Goal: Information Seeking & Learning: Find specific fact

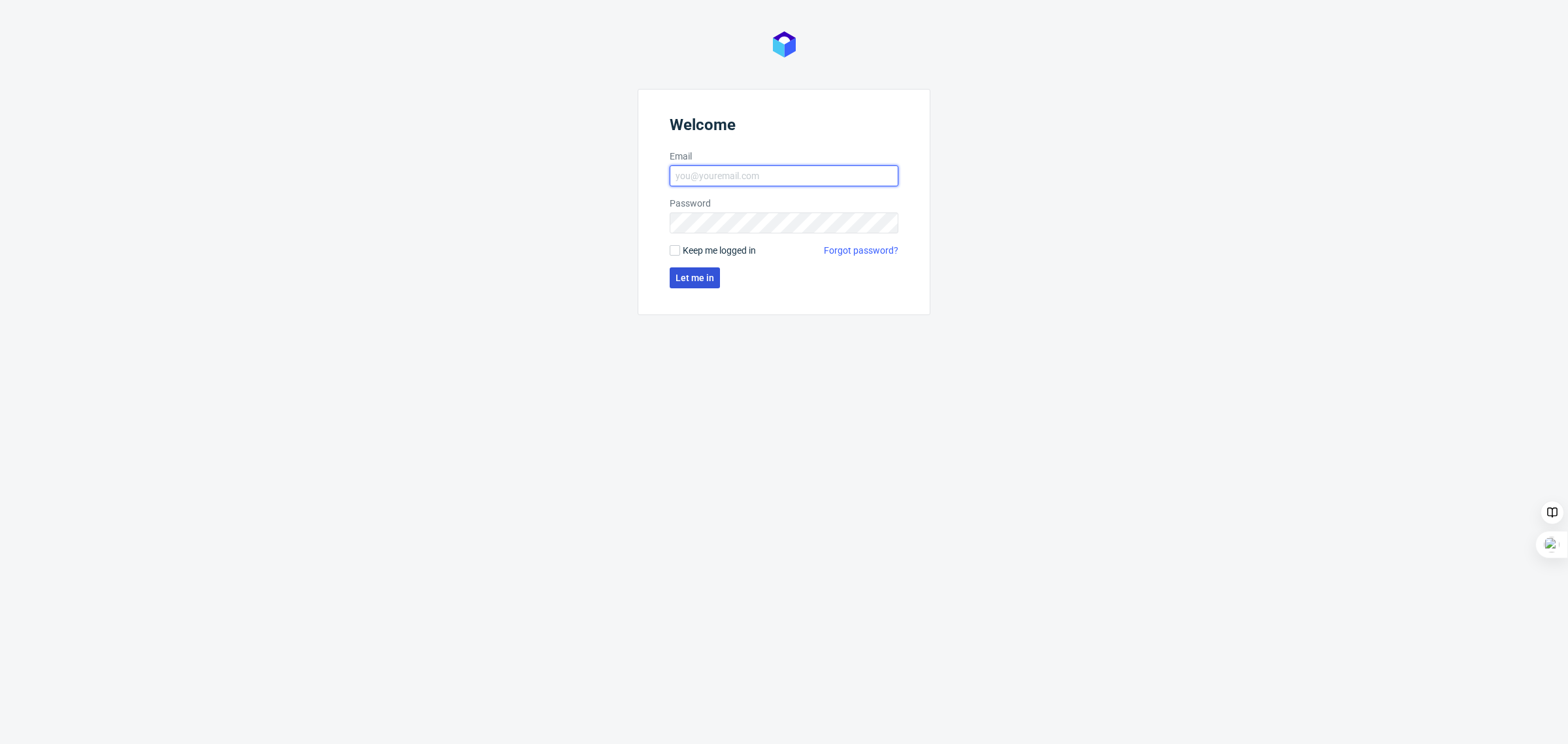
type input "[EMAIL_ADDRESS][PERSON_NAME][DOMAIN_NAME]"
click at [706, 273] on span "Let me in" at bounding box center [694, 278] width 39 height 10
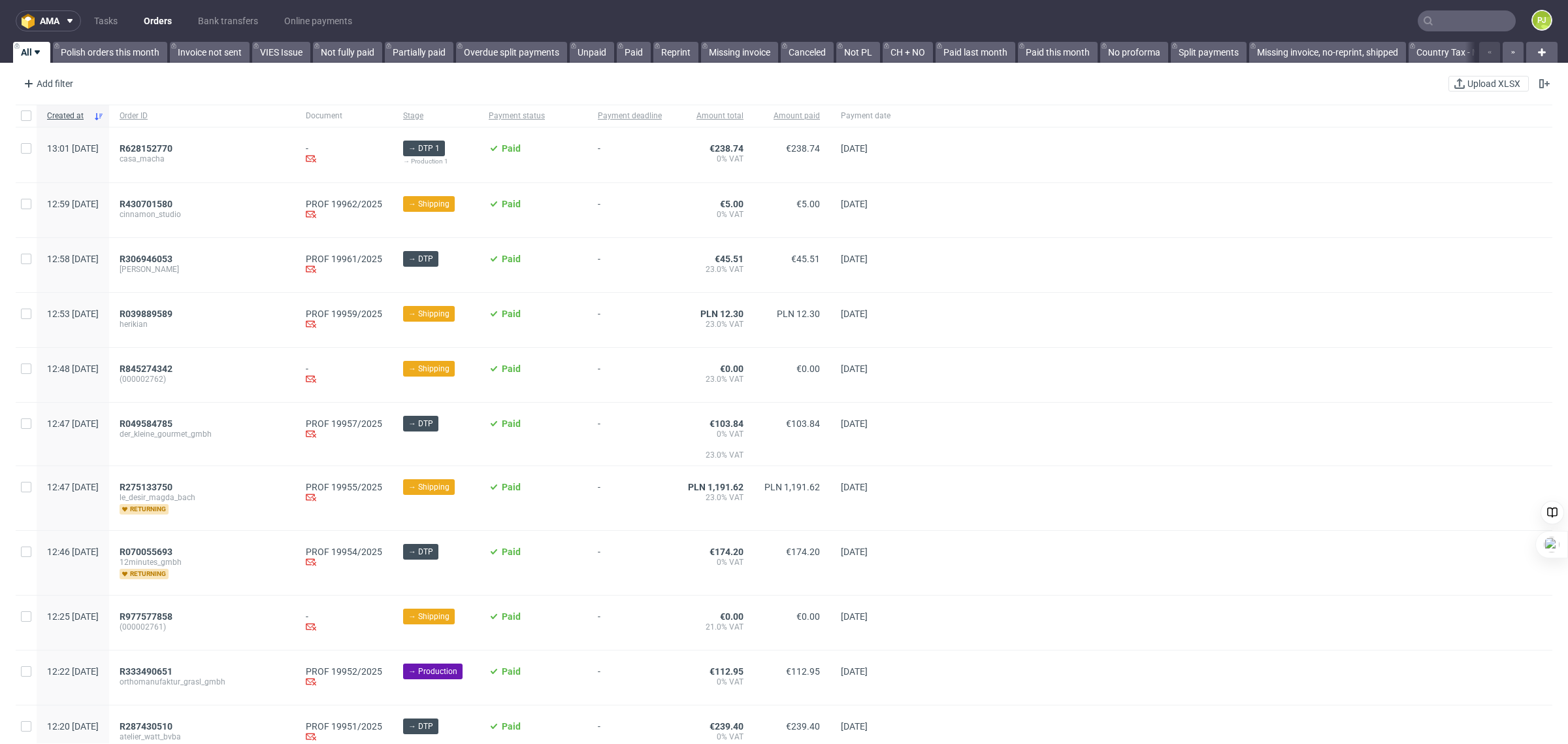
click at [1463, 20] on input "text" at bounding box center [1466, 21] width 98 height 21
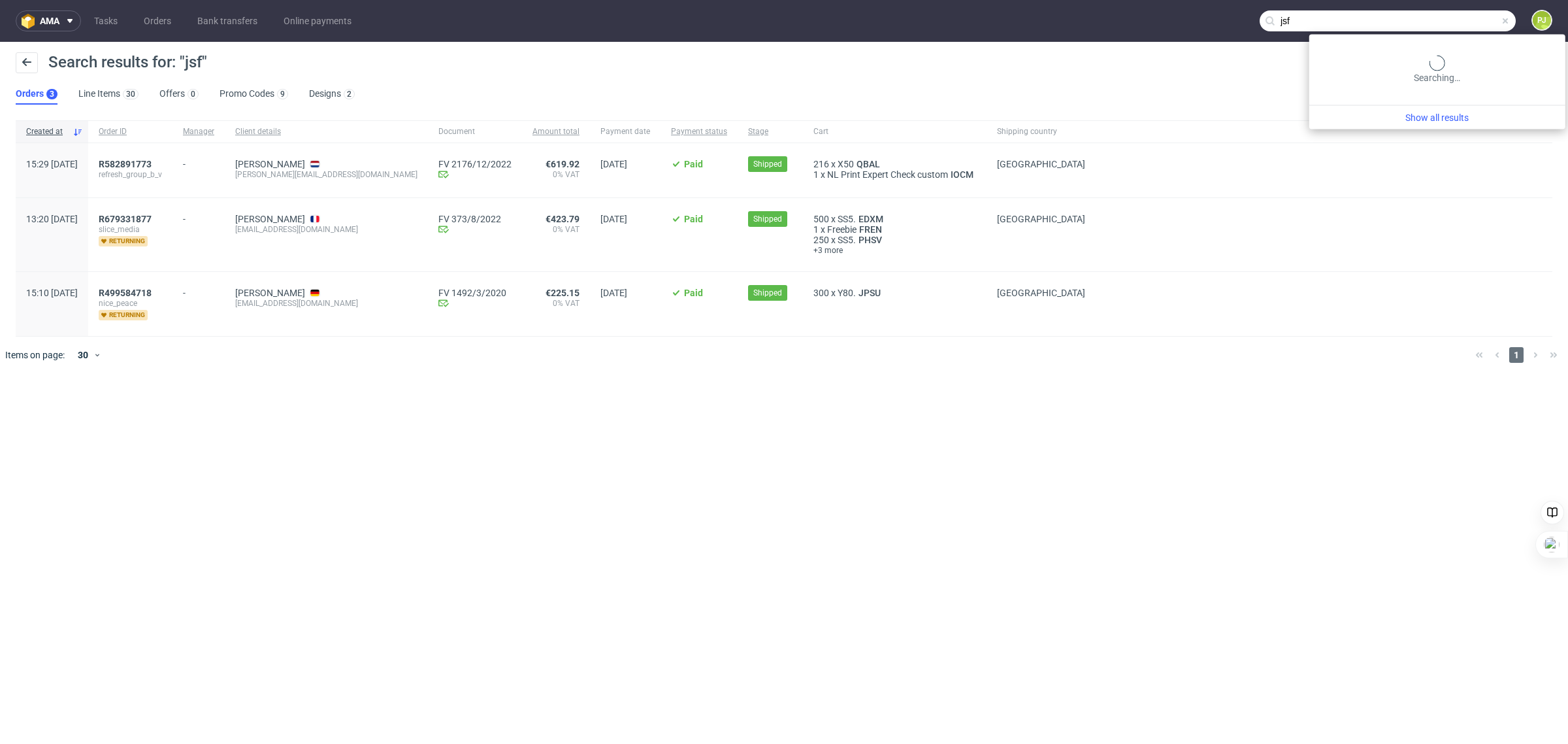
drag, startPoint x: 1478, startPoint y: 25, endPoint x: 1274, endPoint y: 10, distance: 204.6
click at [1274, 10] on input "jsf" at bounding box center [1387, 21] width 256 height 21
type input "ajsf"
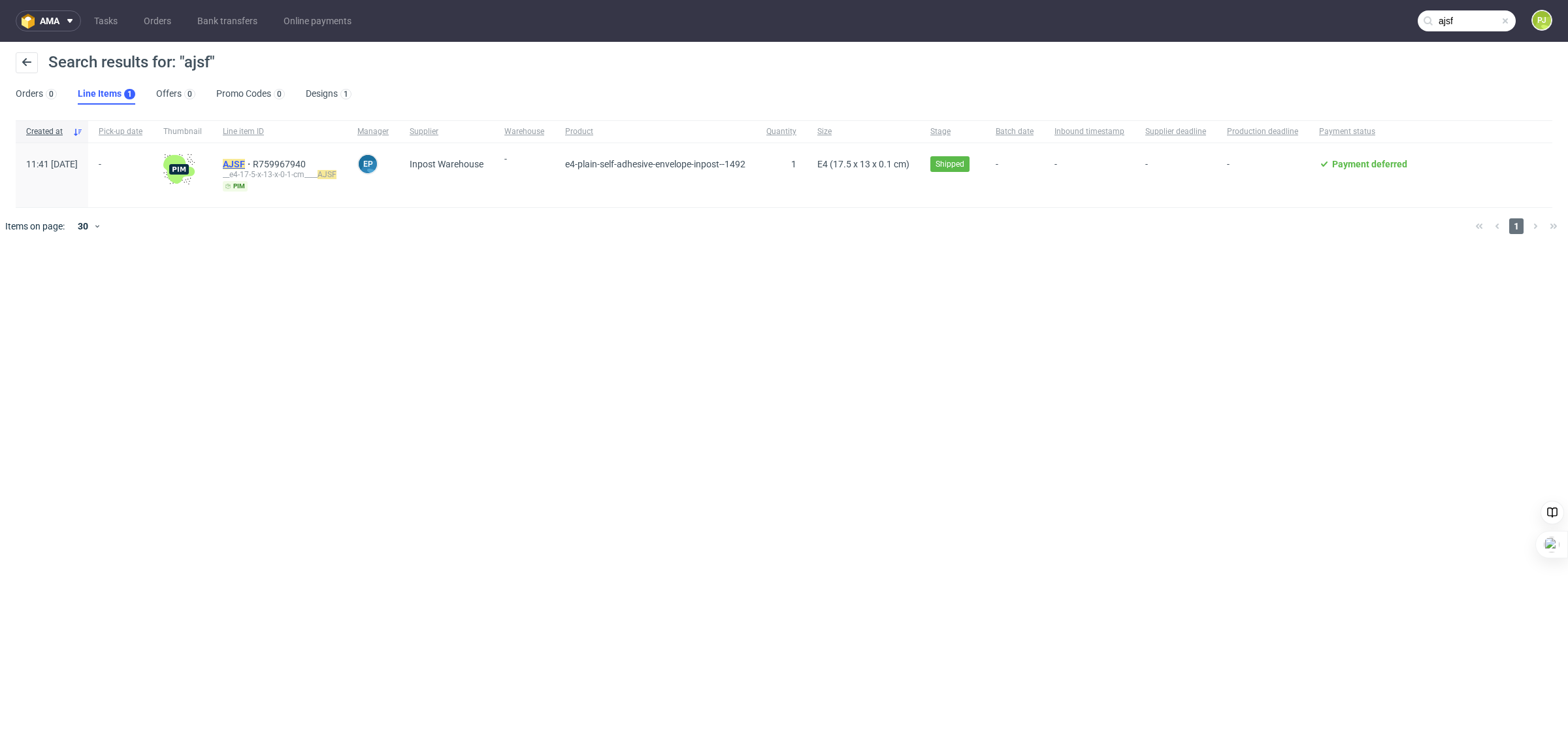
click at [245, 164] on mark "AJSF" at bounding box center [234, 164] width 22 height 10
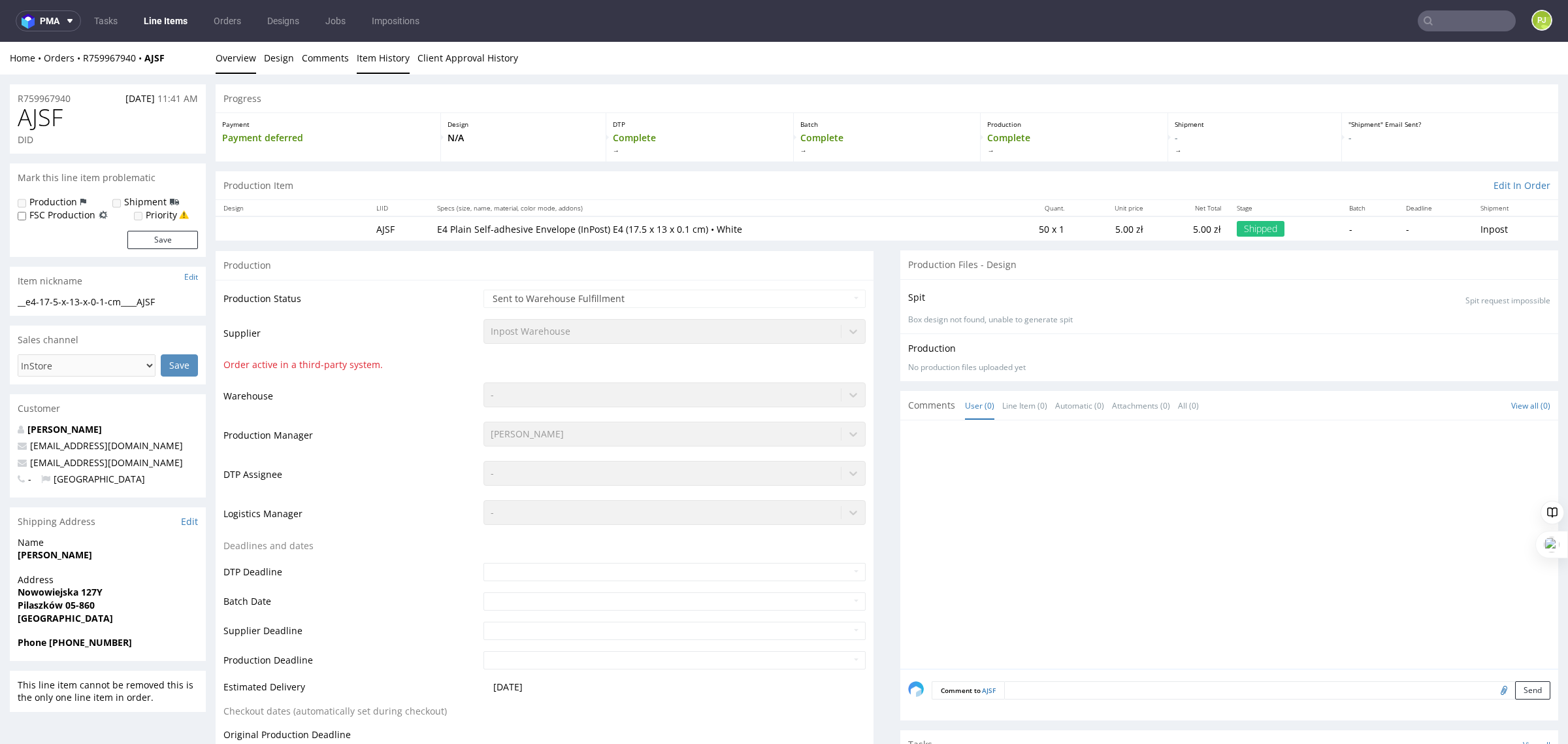
click at [383, 53] on link "Item History" at bounding box center [382, 57] width 53 height 32
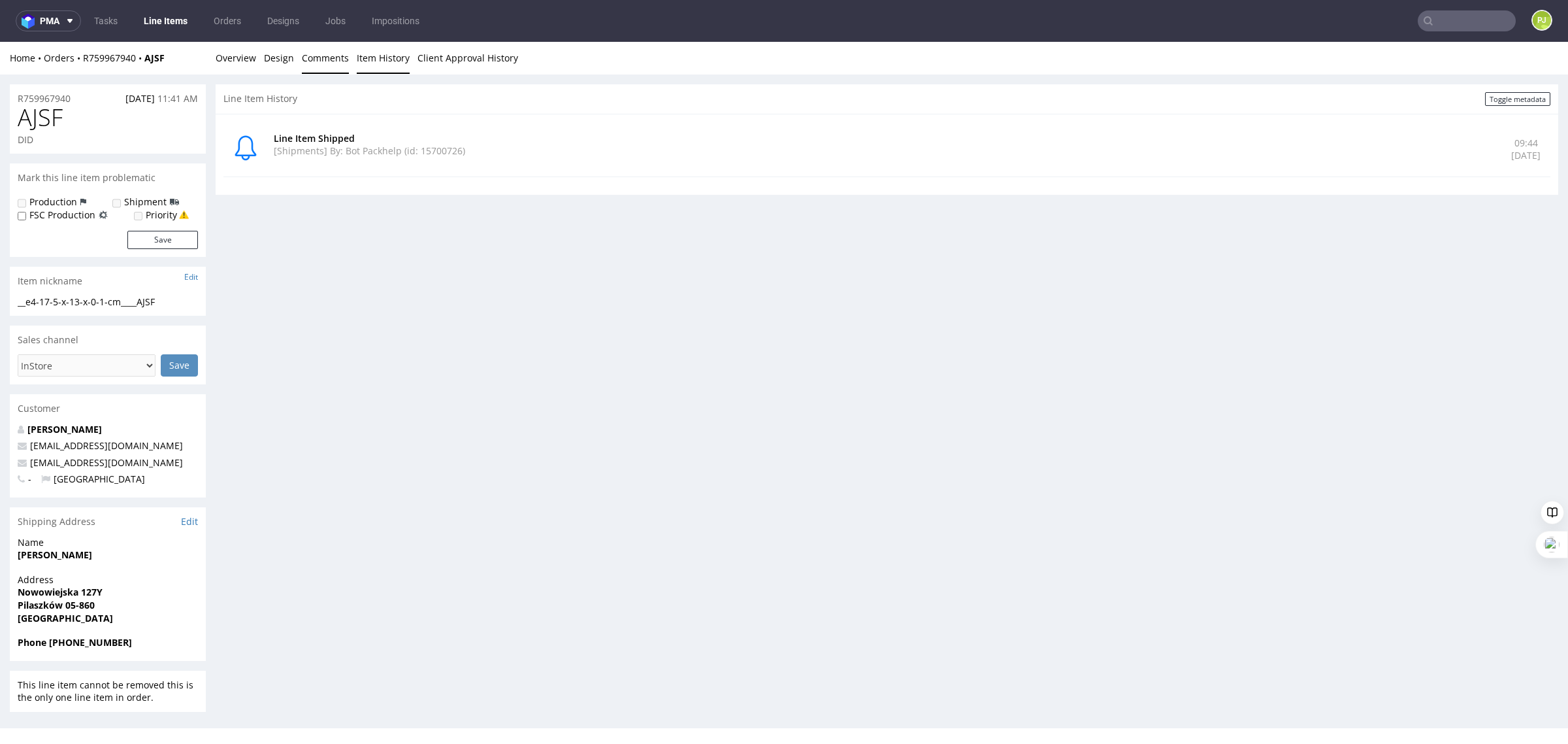
click at [311, 56] on link "Comments" at bounding box center [325, 57] width 47 height 32
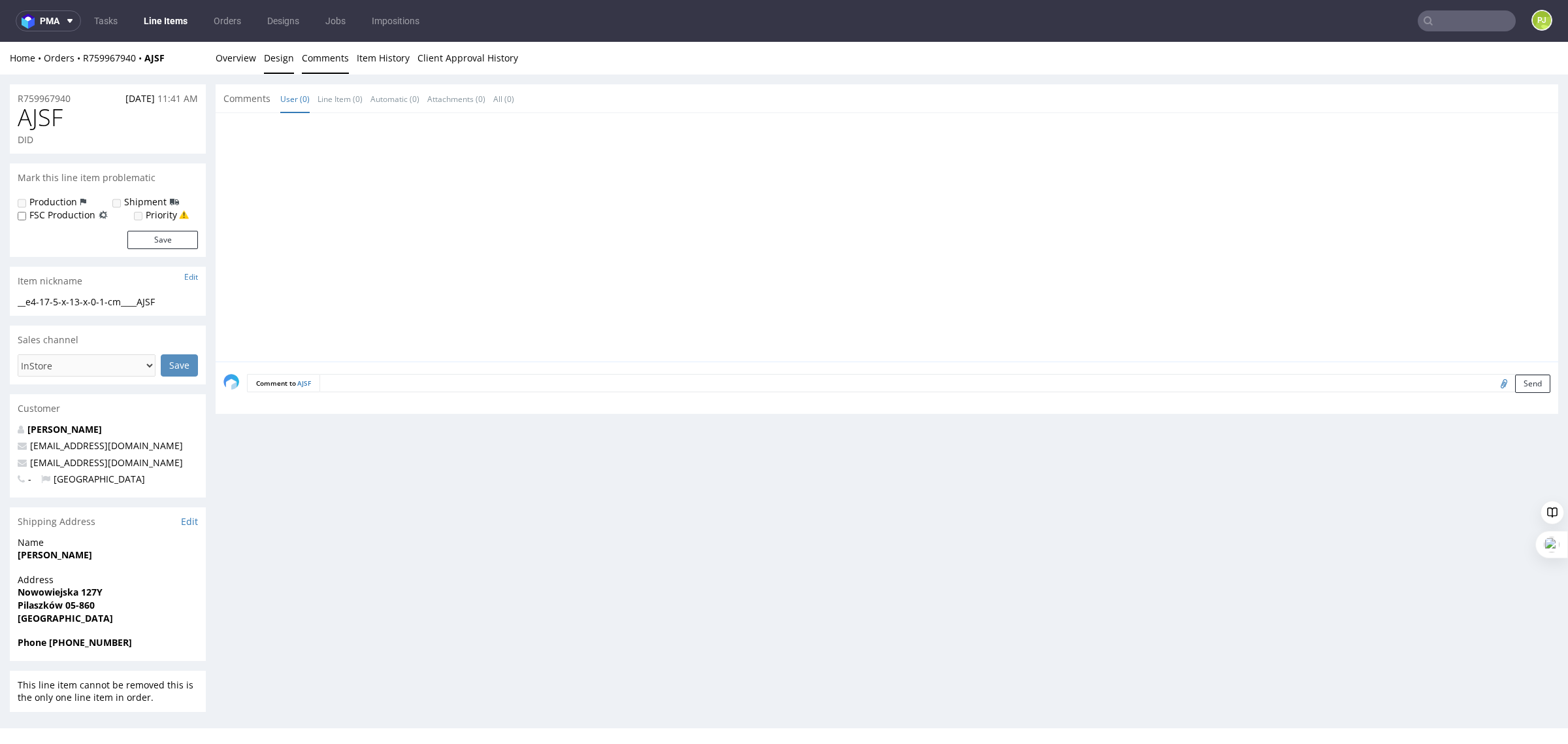
click at [281, 56] on link "Design" at bounding box center [278, 57] width 30 height 32
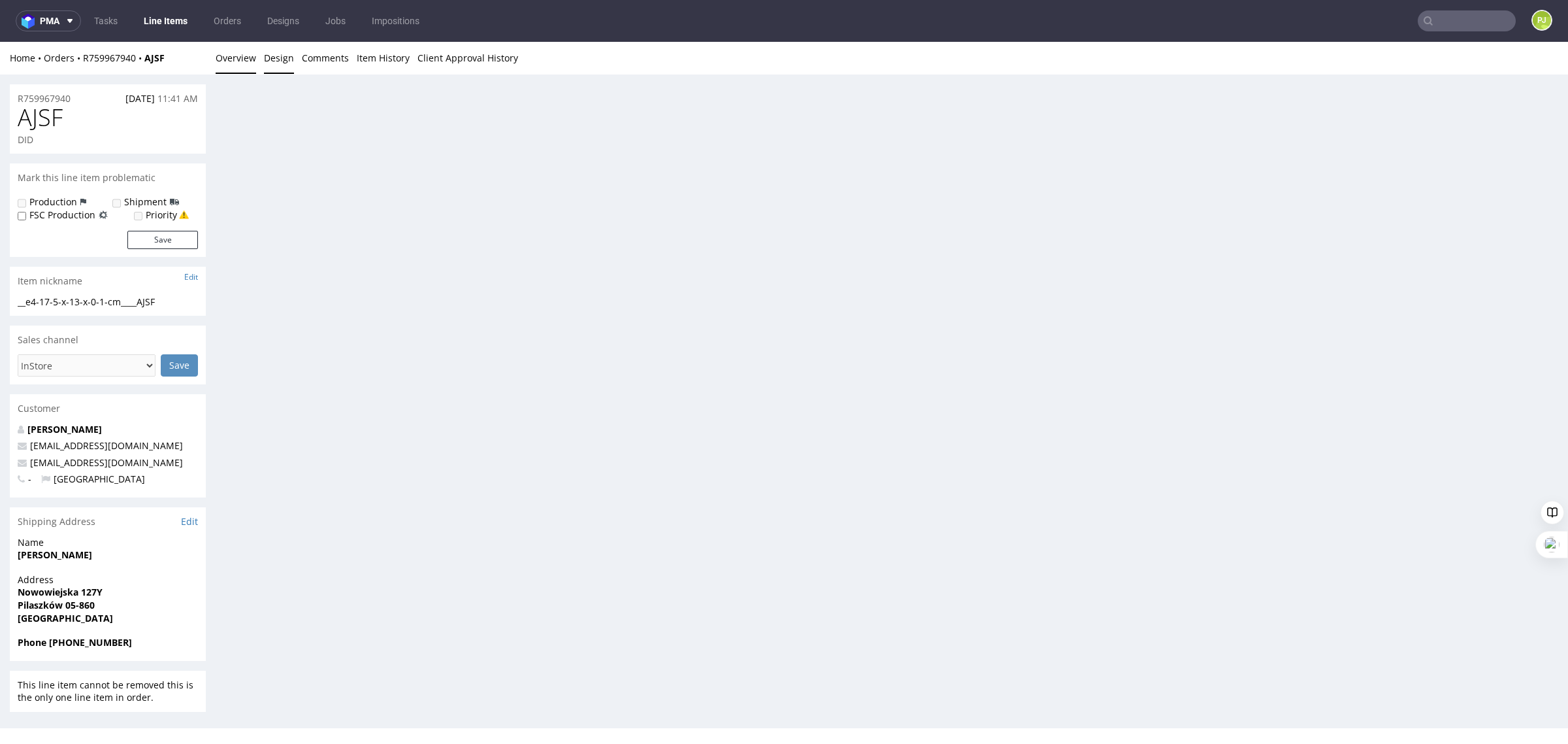
click at [223, 57] on link "Overview" at bounding box center [235, 57] width 41 height 32
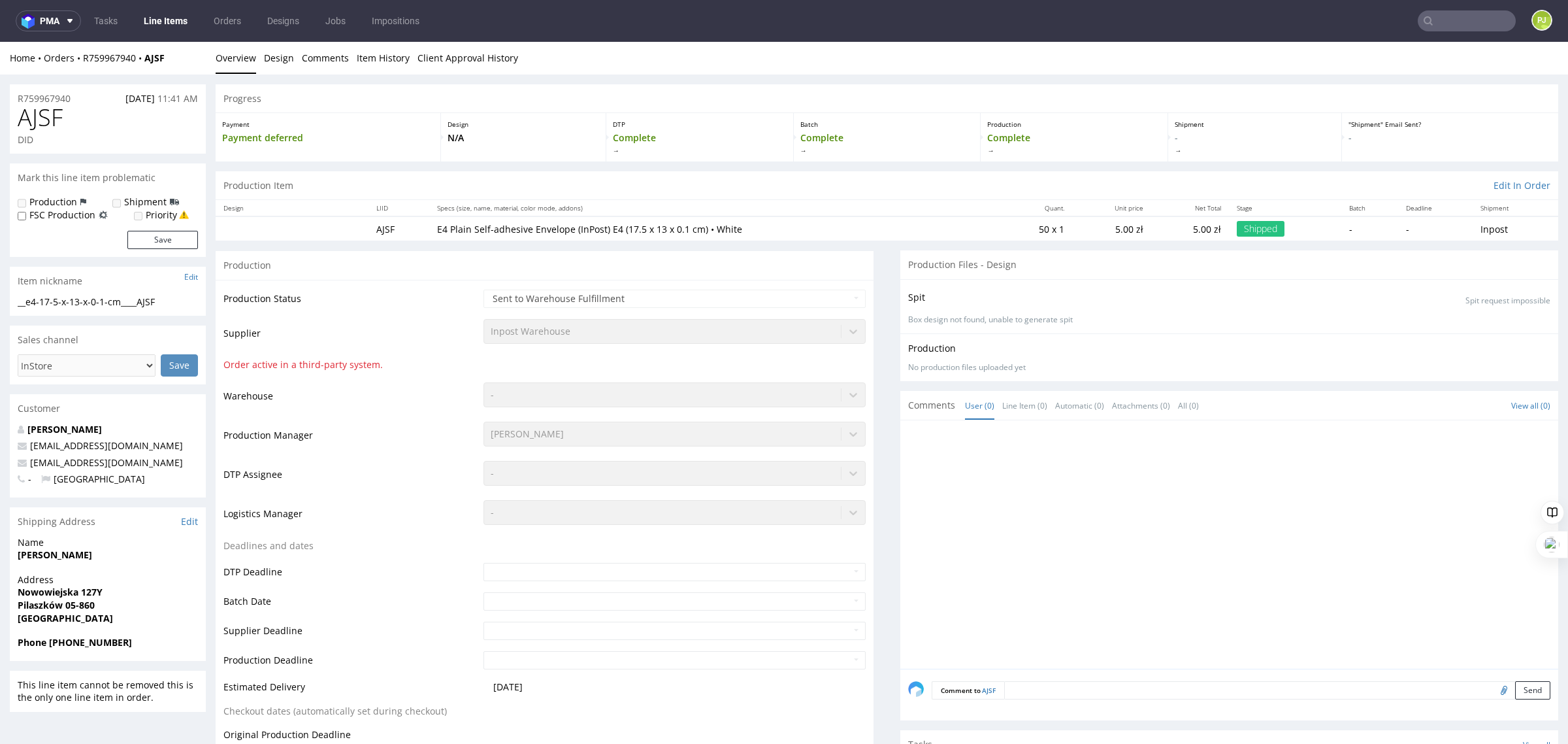
click at [380, 226] on td "AJSF" at bounding box center [398, 228] width 60 height 24
copy td "AJSF"
